Goal: Task Accomplishment & Management: Complete application form

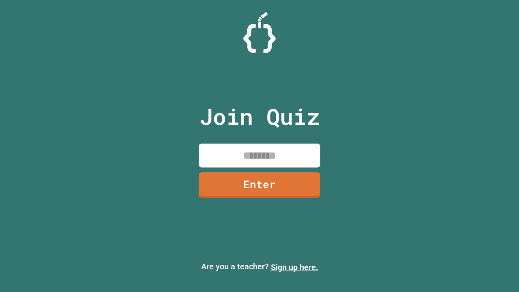
click at [294, 267] on link "Sign up here." at bounding box center [294, 267] width 47 height 10
